Goal: Contribute content: Contribute content

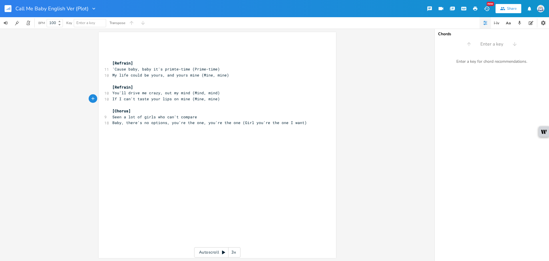
scroll to position [0, 10]
click at [172, 69] on span "'Cause baby, baby it's primte-time (Prime-time)" at bounding box center [166, 68] width 108 height 5
click at [173, 69] on span "'Cause baby, baby it's primte-time (Prime-time)" at bounding box center [166, 68] width 108 height 5
type textarea "="
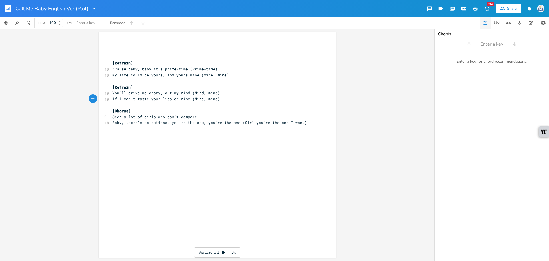
click at [253, 102] on pre "​" at bounding box center [214, 105] width 207 height 6
click at [138, 76] on span "My life could be yours, and yours mine (Mine, mine)" at bounding box center [170, 74] width 117 height 5
click at [158, 100] on span "If I can't taste your lips on mine (Mine, mine)" at bounding box center [166, 98] width 108 height 5
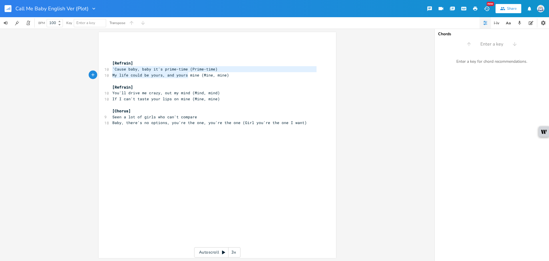
type textarea "'Cause baby, baby it's prime-time (Prime-time) My life could be yours, and your…"
drag, startPoint x: 110, startPoint y: 69, endPoint x: 226, endPoint y: 78, distance: 116.0
click at [226, 78] on div "​ ​ ​ [Refrain] 10 'Cause baby, baby it's prime-time (Prime-time) 10 My life co…" at bounding box center [214, 83] width 207 height 83
click at [161, 78] on pre "​" at bounding box center [214, 81] width 207 height 6
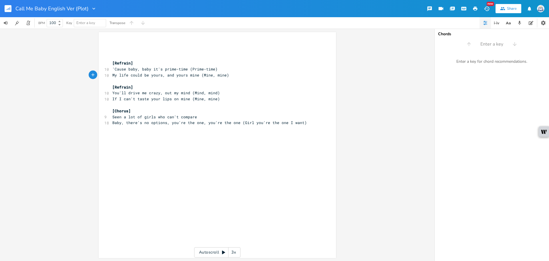
click at [95, 76] on div "button" at bounding box center [93, 74] width 9 height 9
click at [103, 78] on div "button" at bounding box center [103, 74] width 9 height 9
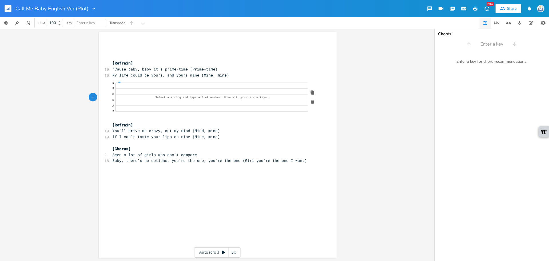
click at [312, 100] on icon "button" at bounding box center [312, 101] width 5 height 5
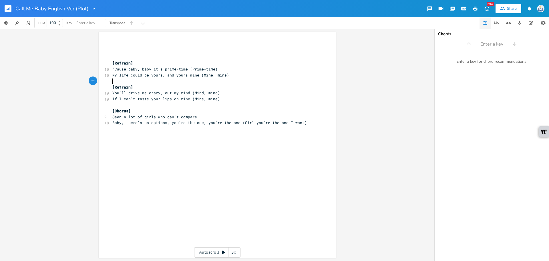
click at [290, 97] on pre "If I can't taste your lips on mine (Mine, mine)" at bounding box center [214, 99] width 207 height 6
drag, startPoint x: 159, startPoint y: 87, endPoint x: 80, endPoint y: 87, distance: 79.5
click at [80, 87] on div "[Refrain] xxxxxxxxxx ​ ​ ​ [Refrain] 10 'Cause baby, baby it's prime-time (Prim…" at bounding box center [217, 145] width 435 height 232
type textarea "[Refrain]"
click at [239, 98] on pre "If I can't taste your lips on mine (Mine, mine)" at bounding box center [214, 99] width 207 height 6
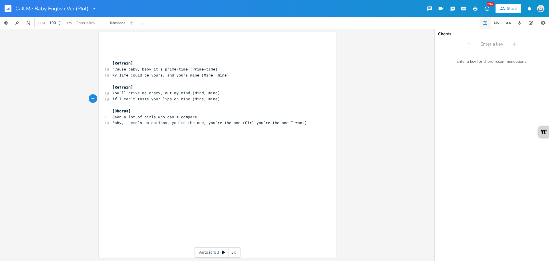
click at [239, 98] on pre "If I can't taste your lips on mine (Mine, mine)" at bounding box center [214, 99] width 207 height 6
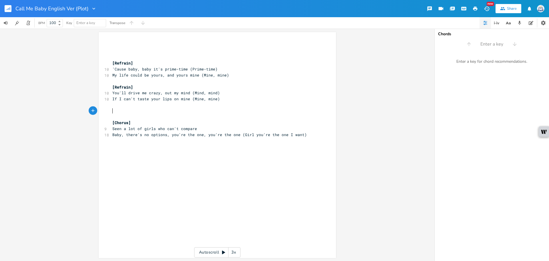
paste textarea "I"
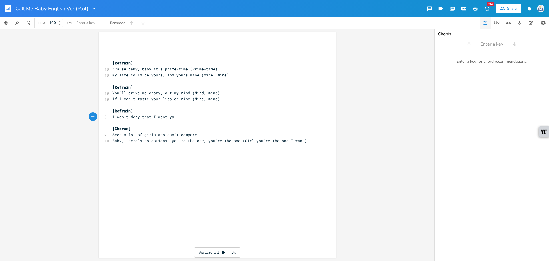
scroll to position [0, 46]
type textarea "I won't deny that I want ya (Want ya)"
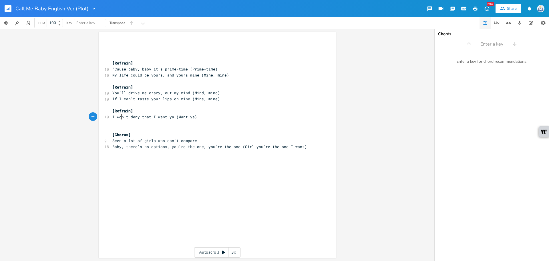
type textarea "o"
click at [118, 116] on span "I won't deny that I want ya (Want ya)" at bounding box center [154, 116] width 85 height 5
drag, startPoint x: 121, startPoint y: 117, endPoint x: 115, endPoint y: 118, distance: 6.1
click at [115, 118] on span "I won't deny that I want ya (Want ya)" at bounding box center [154, 116] width 85 height 5
type textarea "can"
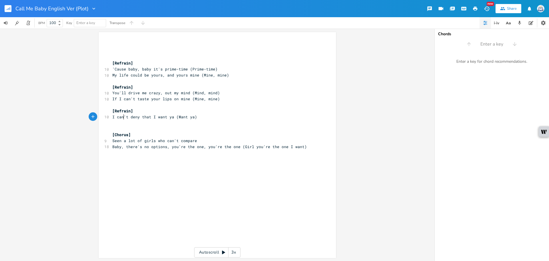
scroll to position [0, 6]
click at [143, 125] on pre "​" at bounding box center [214, 123] width 207 height 6
type textarea "Your body, baby,"
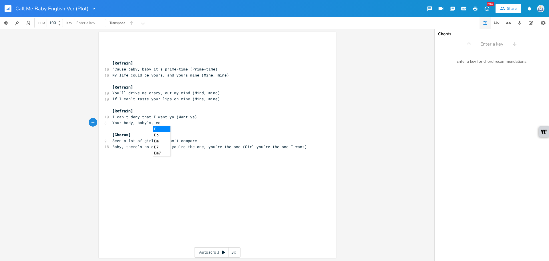
type textarea "'s, ecl"
type textarea "plox"
type textarea "xplosive ("
drag, startPoint x: 187, startPoint y: 122, endPoint x: 71, endPoint y: 121, distance: 115.9
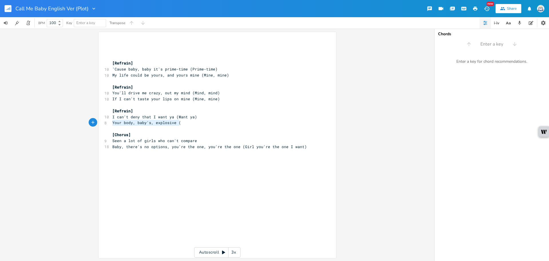
click at [71, 121] on div "Your body, baby's, explosive ( x ​ ​ ​ [Refrain] 10 'Cause baby, baby it's prim…" at bounding box center [217, 145] width 435 height 232
type textarea "Your body beckond"
type textarea "sm"
type textarea "me clos"
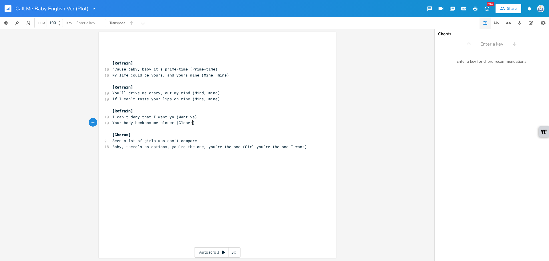
type textarea "closer (Closer)"
type textarea "[Refrain]"
drag, startPoint x: 130, startPoint y: 112, endPoint x: 88, endPoint y: 112, distance: 41.8
click at [99, 112] on div "[Refrain] x ​ ​ ​ [Refrain] 10 'Cause baby, baby it's prime-time (Prime-time) 1…" at bounding box center [217, 145] width 237 height 226
click at [206, 124] on pre "Your body beckons me closer (Closer)" at bounding box center [214, 123] width 207 height 6
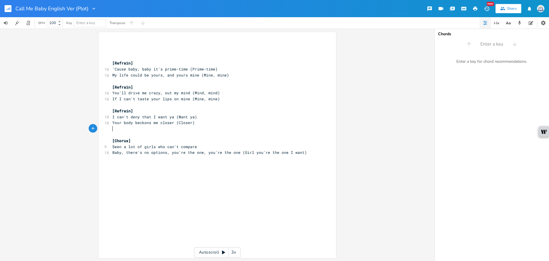
paste textarea "T"
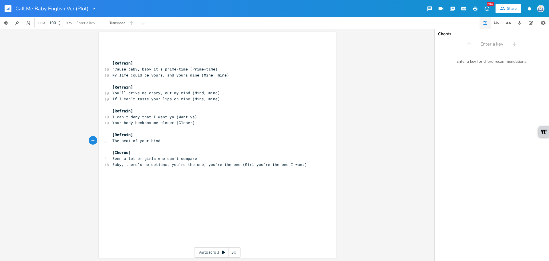
type textarea "The heat of your biody"
type textarea "ody's explosive (wA"
type textarea "eXPLO"
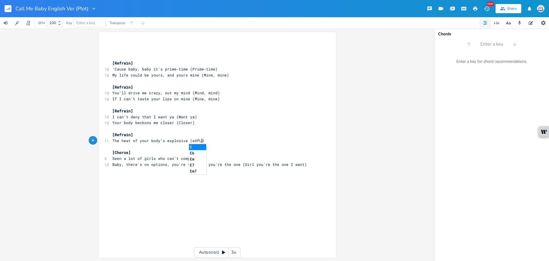
scroll to position [0, 11]
type textarea "e"
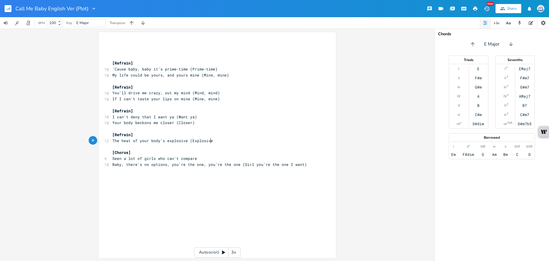
type textarea "Explosive_"
type textarea ")"
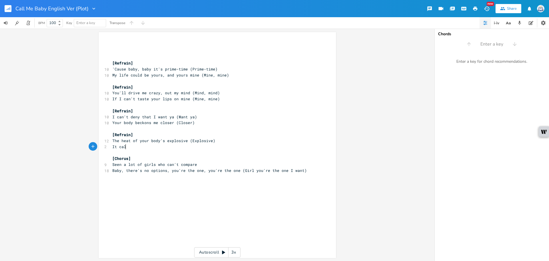
type textarea "It call"
type textarea "'s calling to me, come closer )"
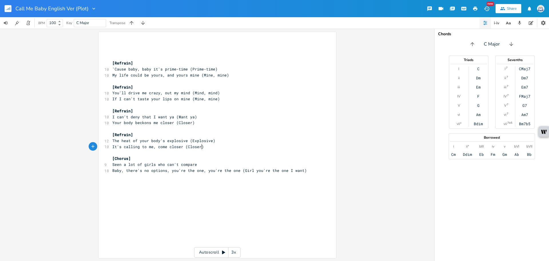
scroll to position [0, 13]
type textarea "(Closer)"
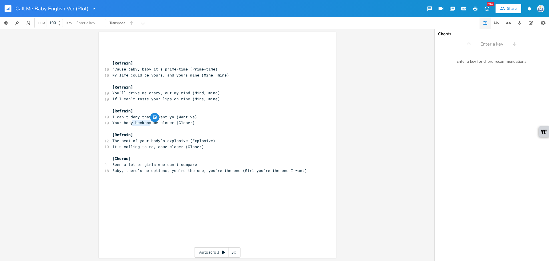
drag, startPoint x: 148, startPoint y: 123, endPoint x: 130, endPoint y: 124, distance: 18.3
click at [130, 124] on span "Your body beckons me closer (Closer)" at bounding box center [153, 122] width 82 height 5
type textarea "'s calling"
drag, startPoint x: 122, startPoint y: 117, endPoint x: 116, endPoint y: 117, distance: 6.0
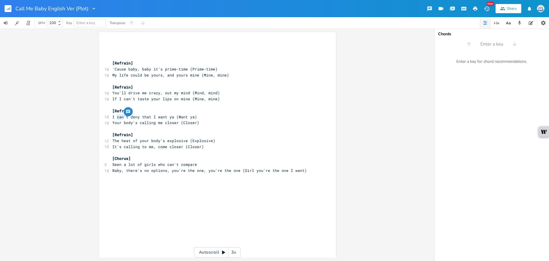
click at [116, 117] on span "I can't deny that I want ya (Want ya)" at bounding box center [154, 116] width 85 height 5
type textarea "won"
click at [187, 132] on pre "[Refrain]" at bounding box center [214, 135] width 207 height 6
drag, startPoint x: 175, startPoint y: 123, endPoint x: 97, endPoint y: 122, distance: 78.4
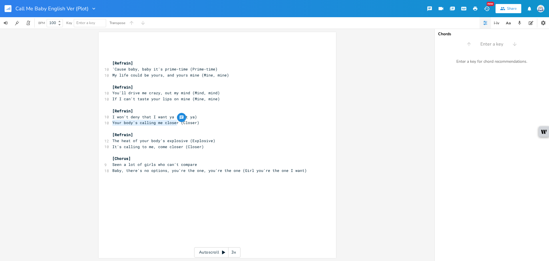
click at [99, 122] on div "Your body's calling me closer x ​ ​ ​ [Refrain] 10 'Cause baby, baby it's prime…" at bounding box center [217, 145] width 237 height 226
type textarea "I need o"
type textarea "o"
type textarea "you, baby, come closer"
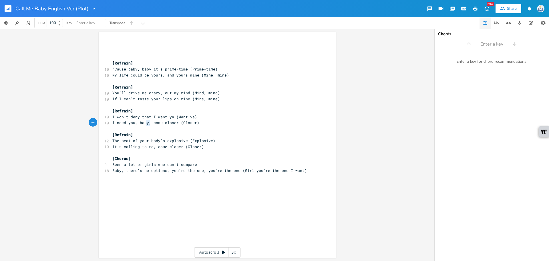
type textarea "I need you, baby,"
drag, startPoint x: 149, startPoint y: 124, endPoint x: 108, endPoint y: 122, distance: 41.8
click at [108, 122] on div "I need you, baby, x ​ ​ ​ [Refrain] 10 'Cause baby, baby it's prime-time (Prime…" at bounding box center [217, 145] width 237 height 226
click at [129, 44] on pre "​" at bounding box center [214, 45] width 207 height 6
paste textarea ","
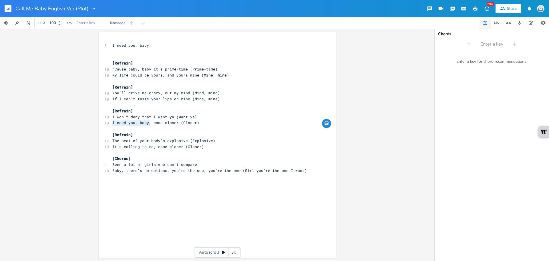
drag, startPoint x: 148, startPoint y: 124, endPoint x: 106, endPoint y: 123, distance: 42.6
click at [111, 123] on div "10 I need you, baby, come closer (Closer)" at bounding box center [214, 123] width 207 height 6
type textarea "Your love, I need it,"
type textarea "love, I need it,"
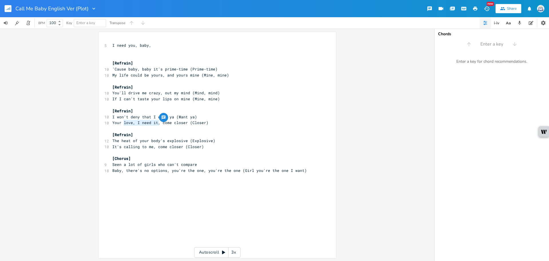
drag, startPoint x: 158, startPoint y: 122, endPoint x: 123, endPoint y: 123, distance: 34.9
click at [123, 123] on span "Your love, I need it, come closer (Closer)" at bounding box center [160, 122] width 96 height 5
type textarea "Your love, I need it,"
drag, startPoint x: 110, startPoint y: 121, endPoint x: 157, endPoint y: 122, distance: 47.0
click at [157, 122] on pre "Your love, I need it, come closer (Closer)" at bounding box center [214, 123] width 207 height 6
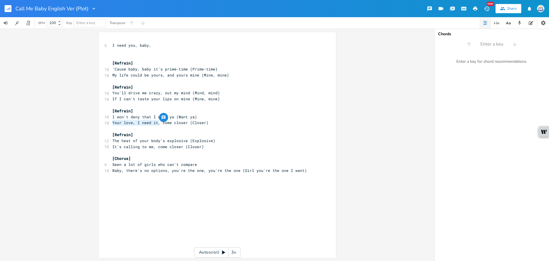
click at [162, 46] on pre "I need you, baby," at bounding box center [214, 45] width 207 height 6
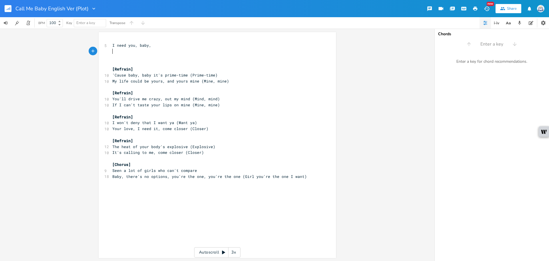
paste textarea ","
type textarea "love, I need it,"
drag, startPoint x: 159, startPoint y: 130, endPoint x: 120, endPoint y: 130, distance: 38.1
click at [120, 130] on span "Your love, I need it, come closer (Closer)" at bounding box center [160, 128] width 96 height 5
type textarea "body, baby,"
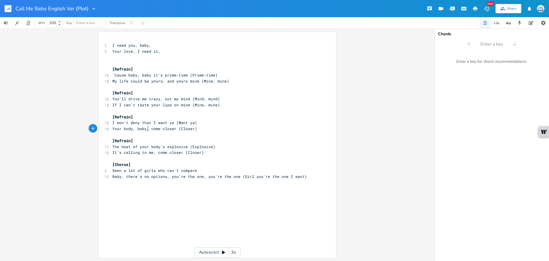
scroll to position [0, 20]
click at [161, 144] on pre "The heat of your body's explosive (Explosive)" at bounding box center [214, 147] width 207 height 6
click at [226, 96] on pre "You'll drive me crazy, out my mind (Mind, mind)" at bounding box center [214, 99] width 207 height 6
click at [140, 92] on pre "[Refrain]" at bounding box center [214, 93] width 207 height 6
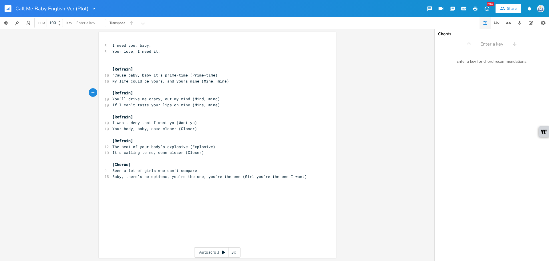
type textarea "2"
click at [140, 115] on pre "[Refrain]" at bounding box center [214, 117] width 207 height 6
type textarea "1"
click at [228, 131] on pre "Your body, baby, come closer (Closer)" at bounding box center [214, 129] width 207 height 6
